Goal: Navigation & Orientation: Find specific page/section

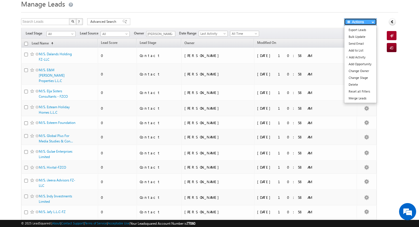
click at [371, 20] on button "Actions" at bounding box center [360, 21] width 33 height 7
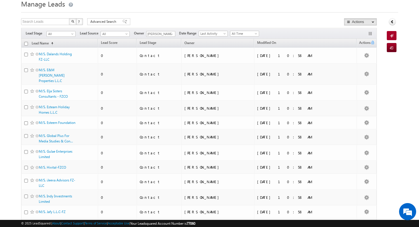
click at [243, 3] on h1 "Manage Leads" at bounding box center [209, 3] width 377 height 11
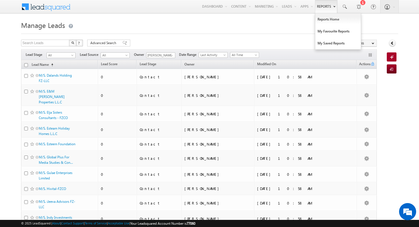
click at [322, 8] on link "Reports" at bounding box center [326, 6] width 22 height 13
click at [326, 23] on link "Reports Home" at bounding box center [338, 19] width 46 height 12
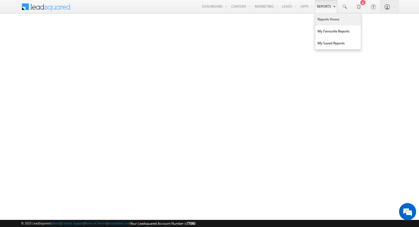
click at [327, 11] on link "Reports" at bounding box center [326, 6] width 22 height 13
